Goal: Task Accomplishment & Management: Use online tool/utility

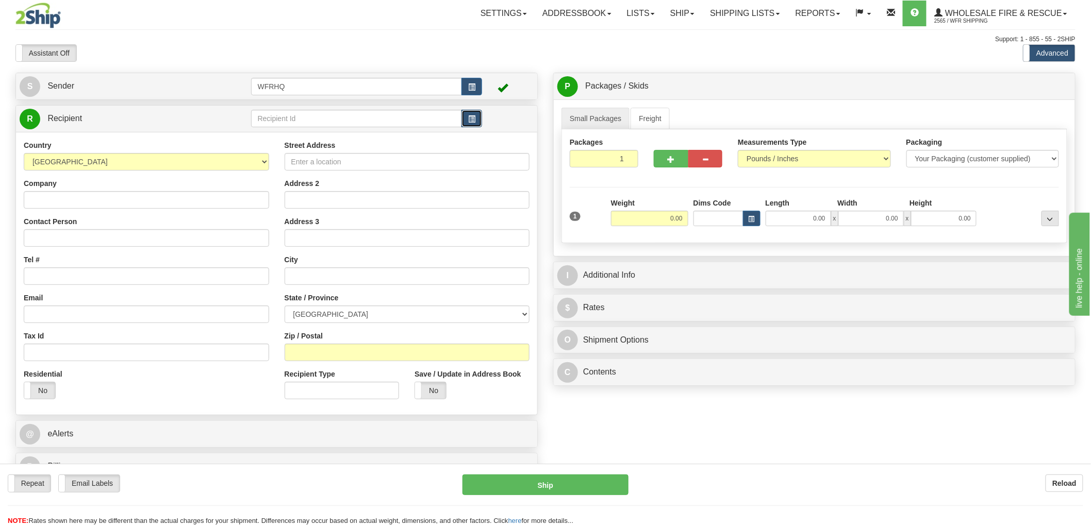
click at [472, 119] on span "button" at bounding box center [471, 119] width 7 height 7
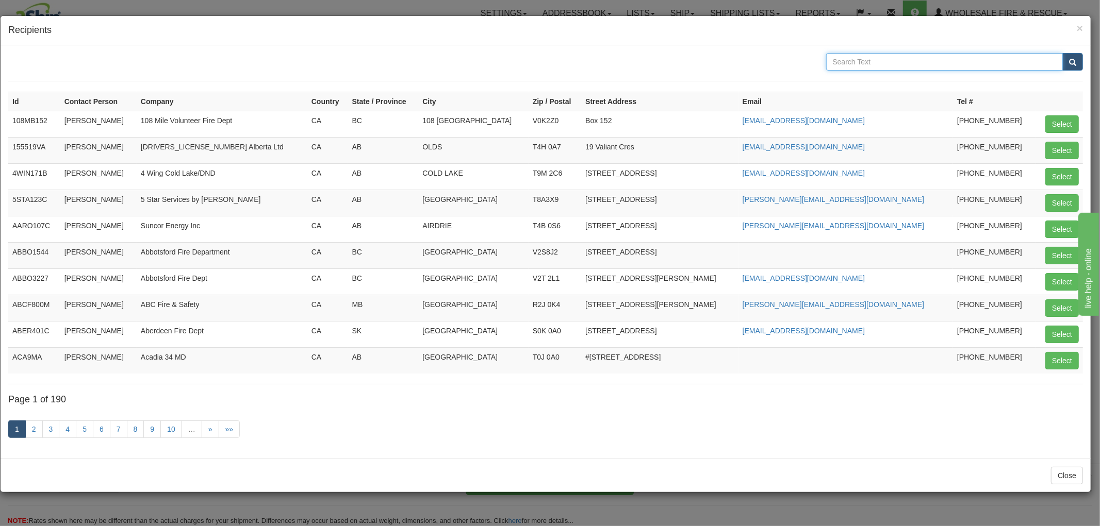
click at [908, 65] on input "text" at bounding box center [944, 62] width 237 height 18
type input "Athabasca"
click at [1062, 53] on button "submit" at bounding box center [1072, 62] width 21 height 18
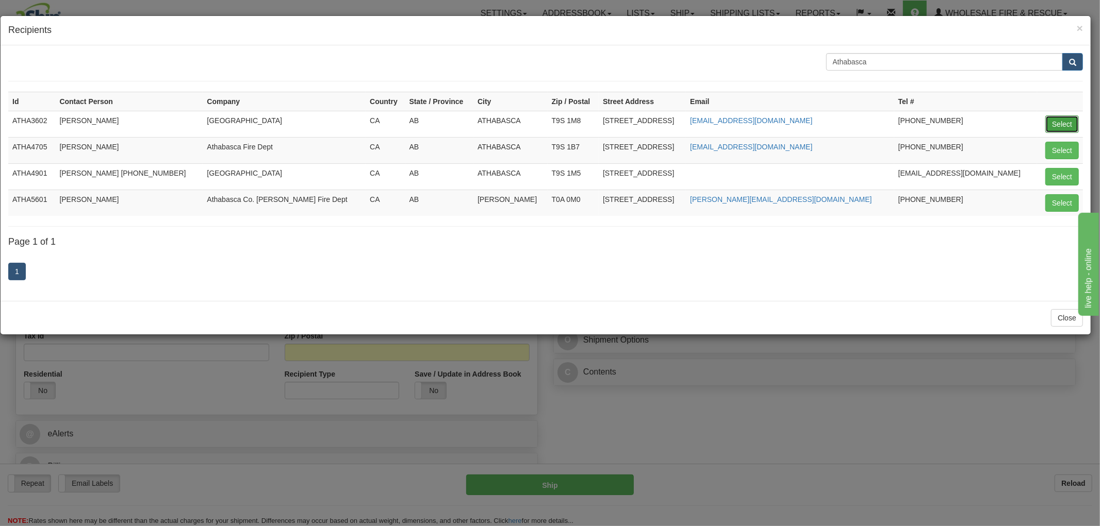
click at [1065, 124] on button "Select" at bounding box center [1062, 124] width 34 height 18
type input "ATHA3602"
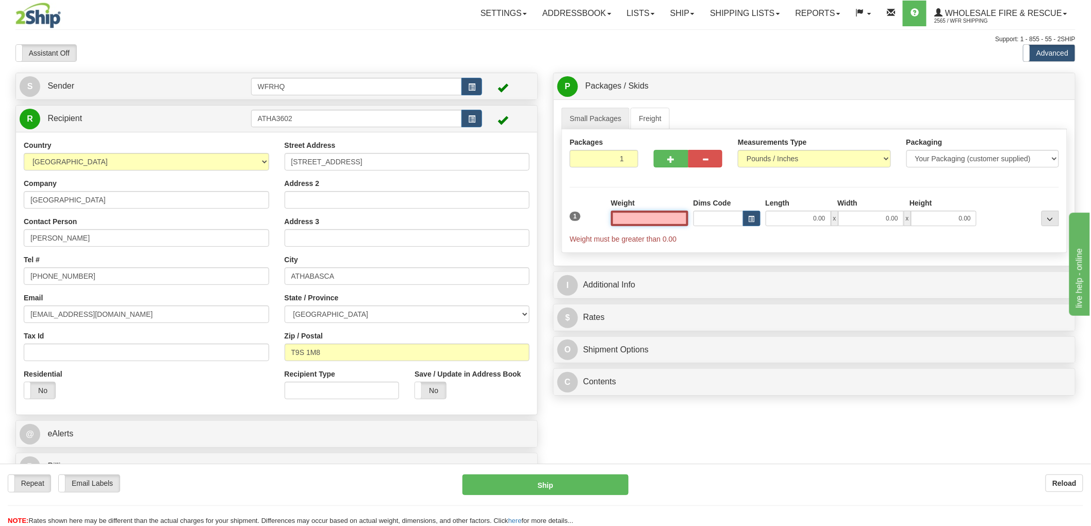
click at [670, 220] on input "text" at bounding box center [649, 218] width 77 height 15
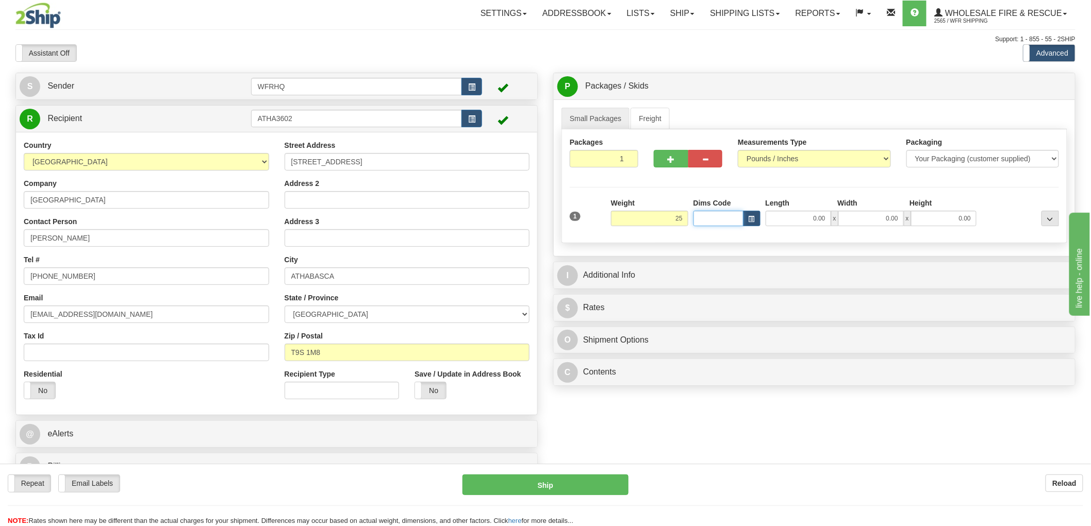
type input "25.00"
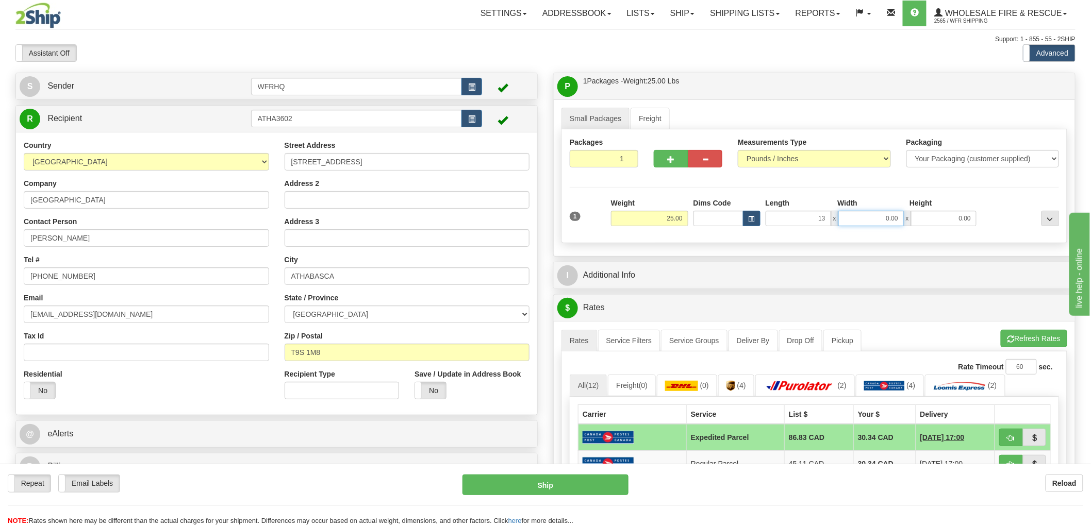
type input "13.00"
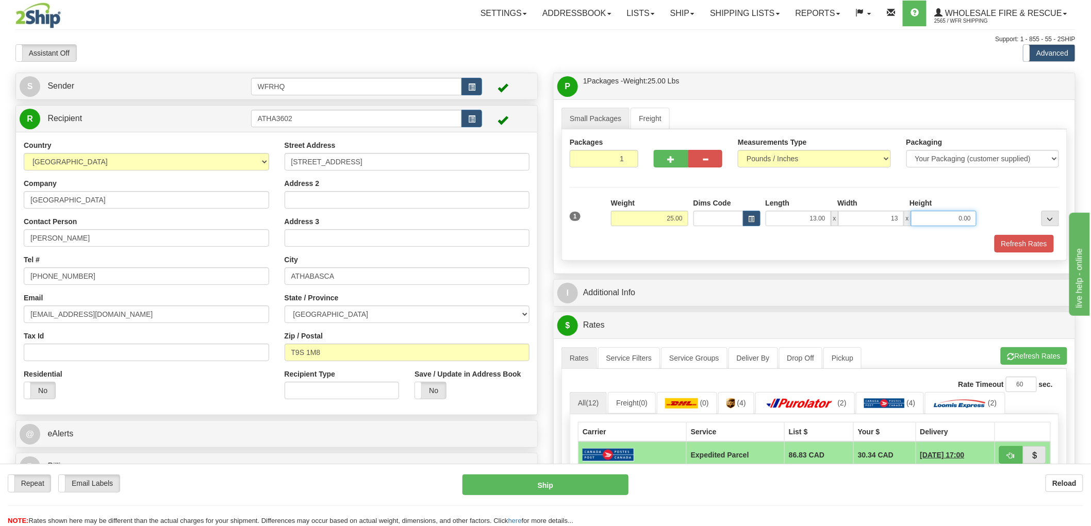
type input "13.00"
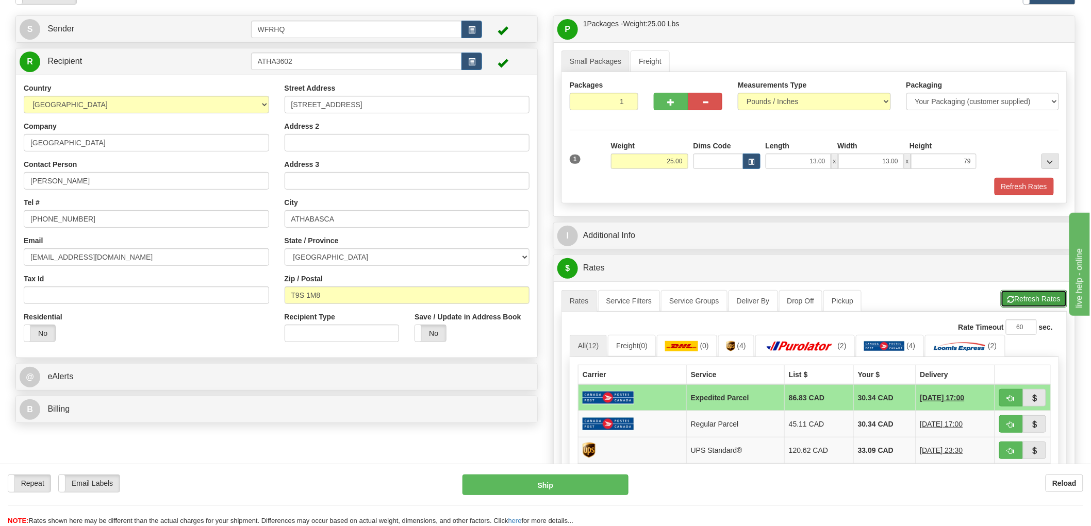
type input "79.00"
click at [1019, 301] on button "Refresh Rates" at bounding box center [1034, 299] width 66 height 18
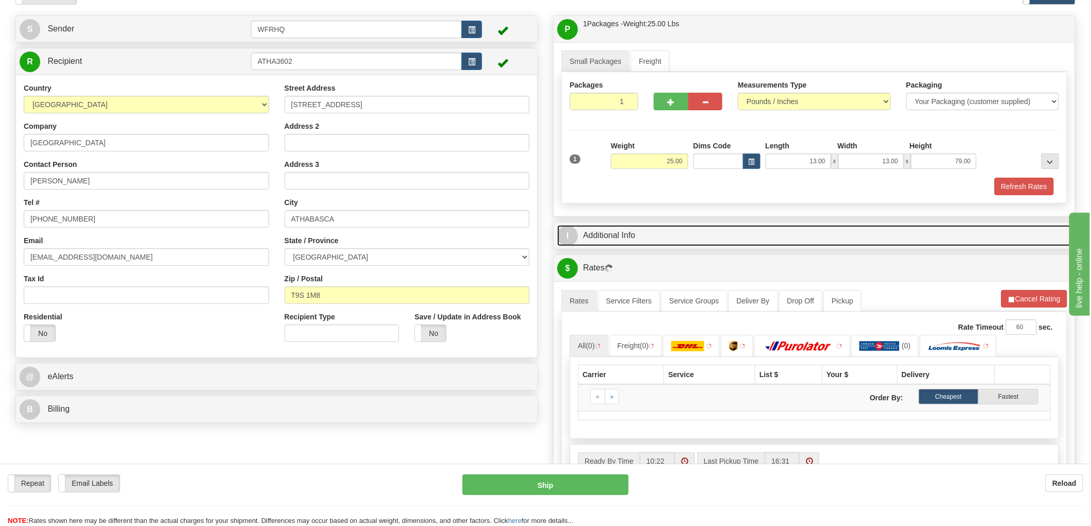
click at [627, 238] on link "I Additional Info" at bounding box center [814, 235] width 514 height 21
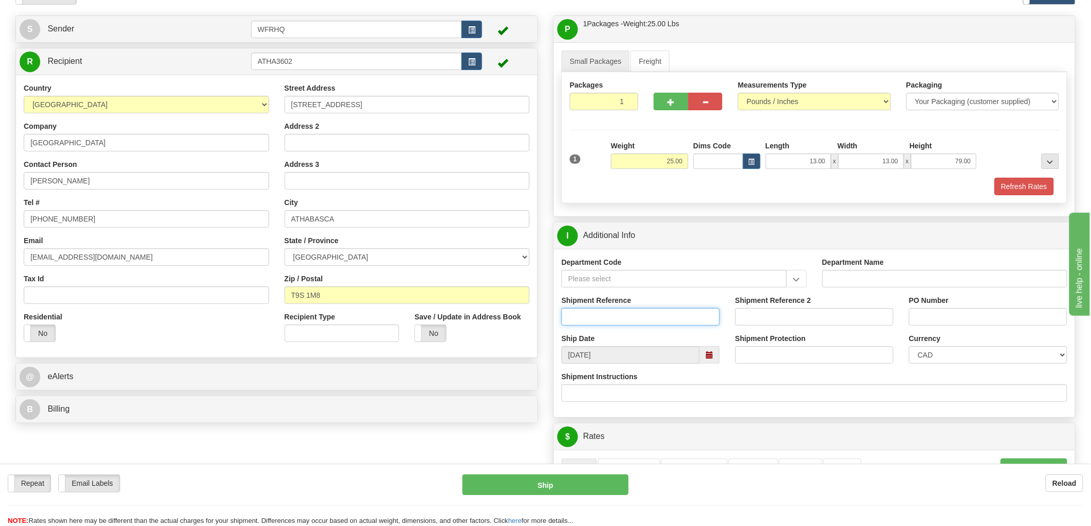
click at [611, 319] on input "Shipment Reference" at bounding box center [640, 317] width 158 height 18
type input "S45925 - 30311"
type input "2"
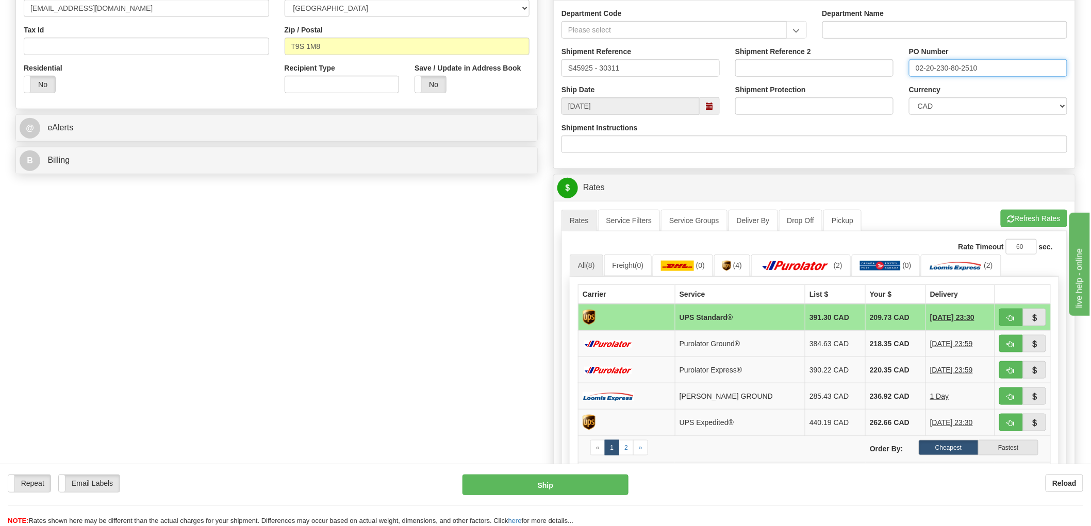
scroll to position [286, 0]
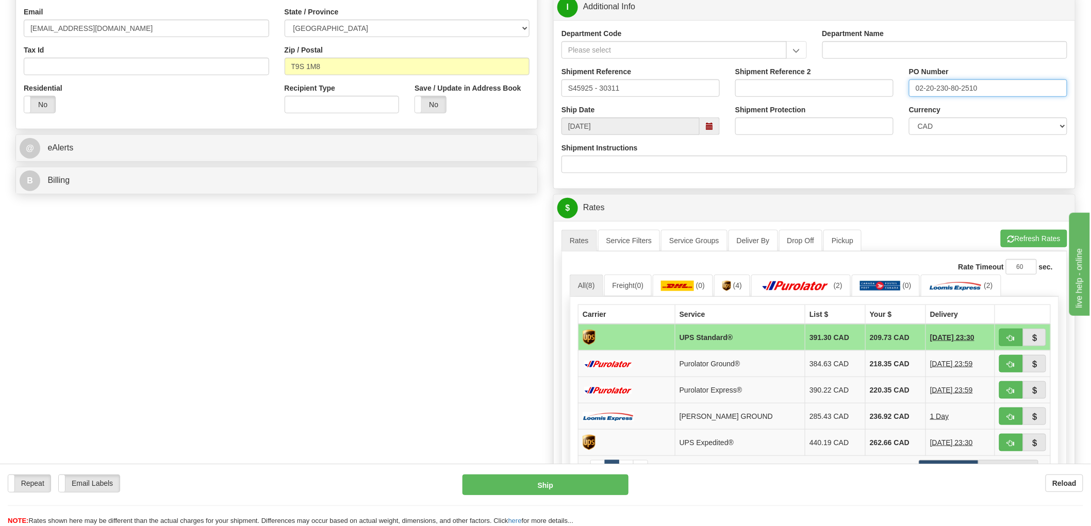
type input "02-20-230-80-2510"
